Goal: Task Accomplishment & Management: Manage account settings

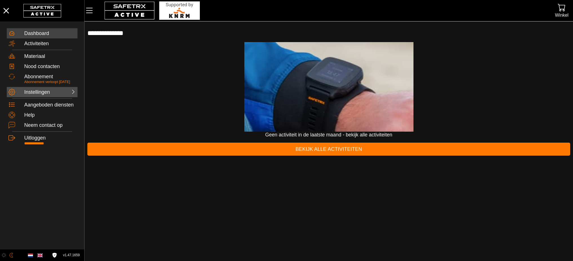
click at [46, 95] on div "Instellingen" at bounding box center [36, 92] width 25 height 6
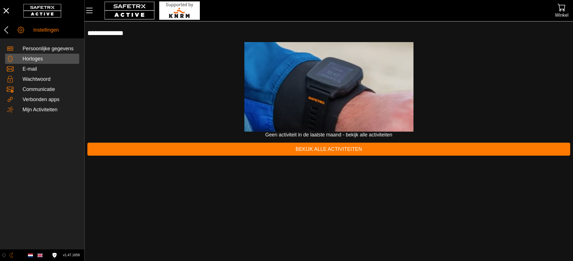
click at [40, 58] on div "Horloges" at bounding box center [50, 59] width 55 height 6
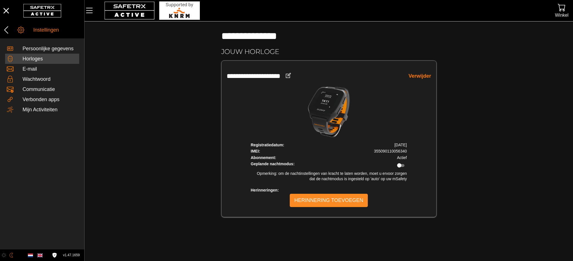
click at [339, 197] on span "Herinnering toevoegen" at bounding box center [328, 200] width 69 height 9
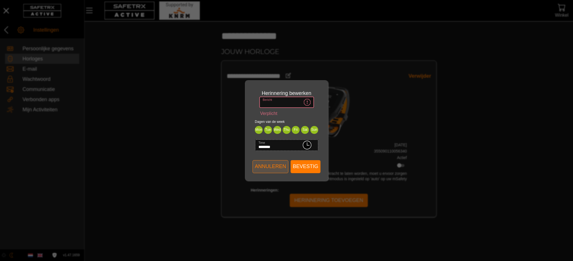
click at [269, 168] on span "Annuleren" at bounding box center [270, 166] width 31 height 9
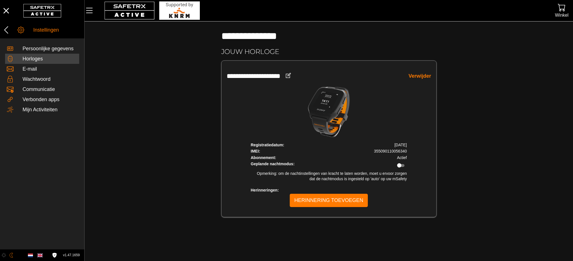
click at [426, 71] on div "**********" at bounding box center [329, 76] width 205 height 21
click at [425, 76] on link "Verwijder" at bounding box center [420, 76] width 23 height 6
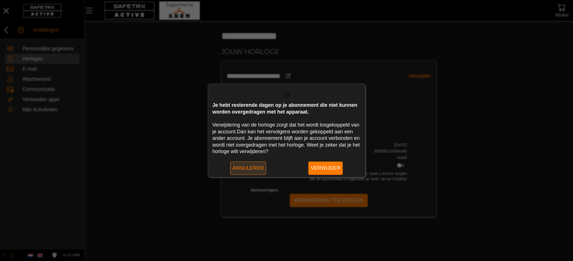
click at [257, 167] on span "Annuleren" at bounding box center [248, 168] width 31 height 9
